Goal: Information Seeking & Learning: Learn about a topic

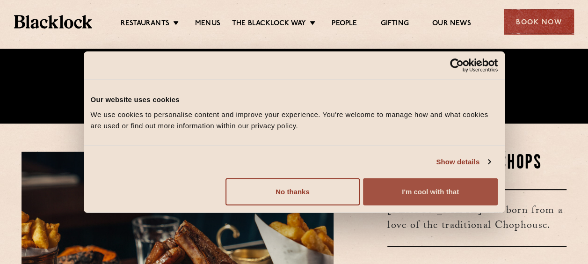
click at [423, 189] on button "I'm cool with that" at bounding box center [430, 191] width 134 height 27
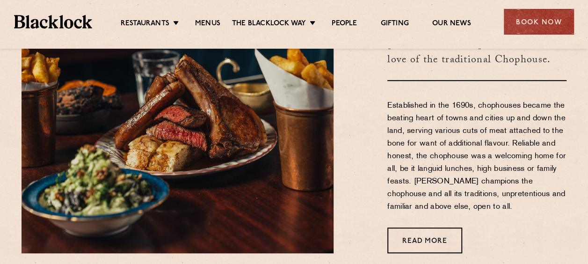
scroll to position [327, 0]
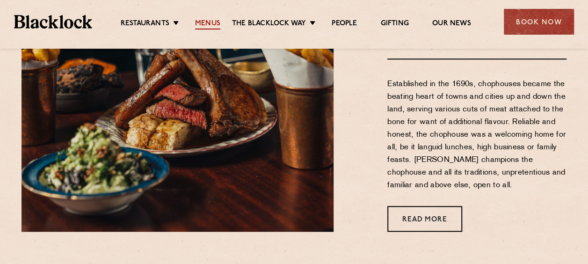
click at [213, 21] on link "Menus" at bounding box center [207, 24] width 25 height 10
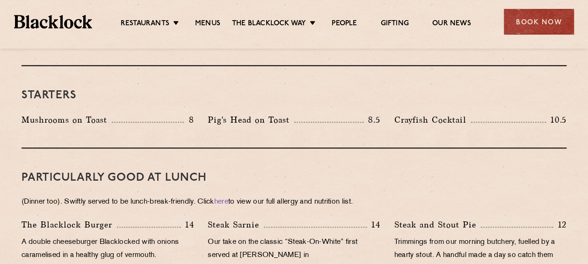
scroll to position [561, 0]
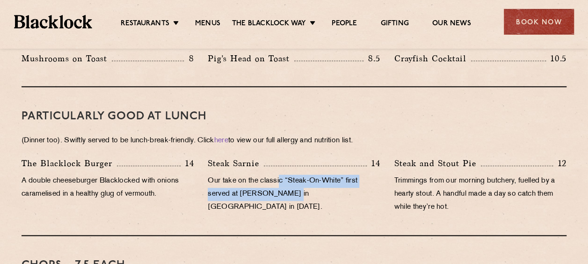
drag, startPoint x: 287, startPoint y: 192, endPoint x: 282, endPoint y: 172, distance: 20.9
click at [282, 172] on div "Steak Sarnie 14 Our take on the classic “Steak-On-White” first served at Louis’…" at bounding box center [294, 188] width 186 height 62
click at [282, 174] on p "Our take on the classic “Steak-On-White” first served at [PERSON_NAME] in [GEOG…" at bounding box center [294, 193] width 172 height 39
click at [273, 177] on p "Our take on the classic “Steak-On-White” first served at Louis’ Lunch in New Ha…" at bounding box center [294, 193] width 172 height 39
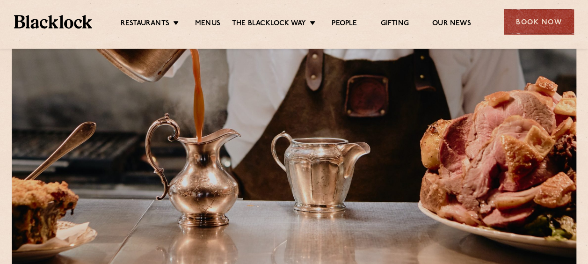
scroll to position [162, 0]
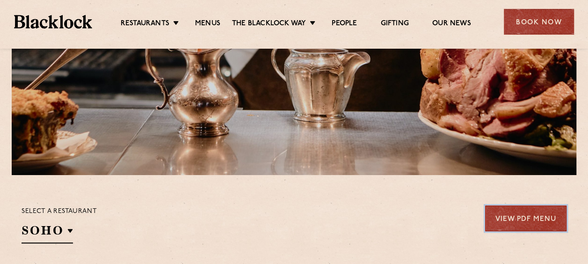
click at [506, 213] on link "View PDF Menu" at bounding box center [525, 218] width 81 height 26
